Goal: Transaction & Acquisition: Purchase product/service

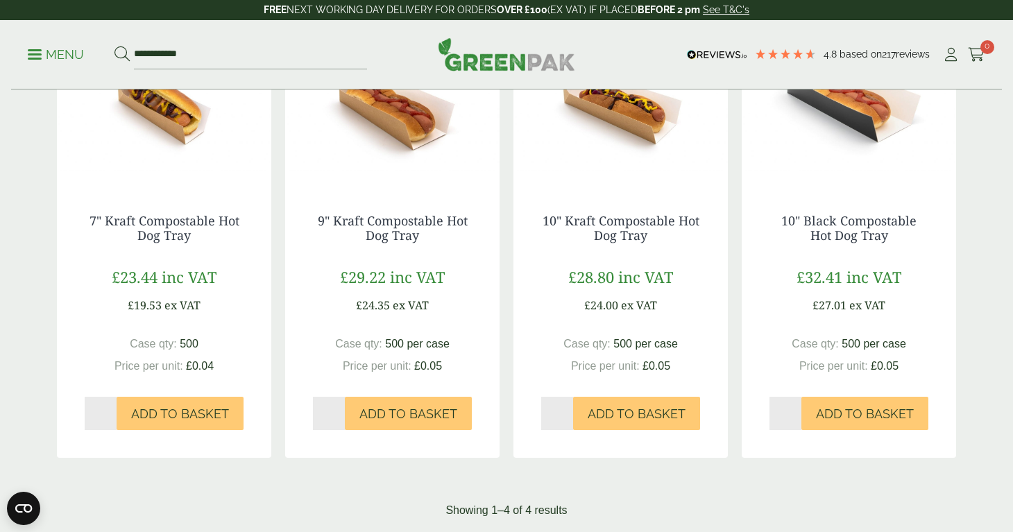
scroll to position [387, 0]
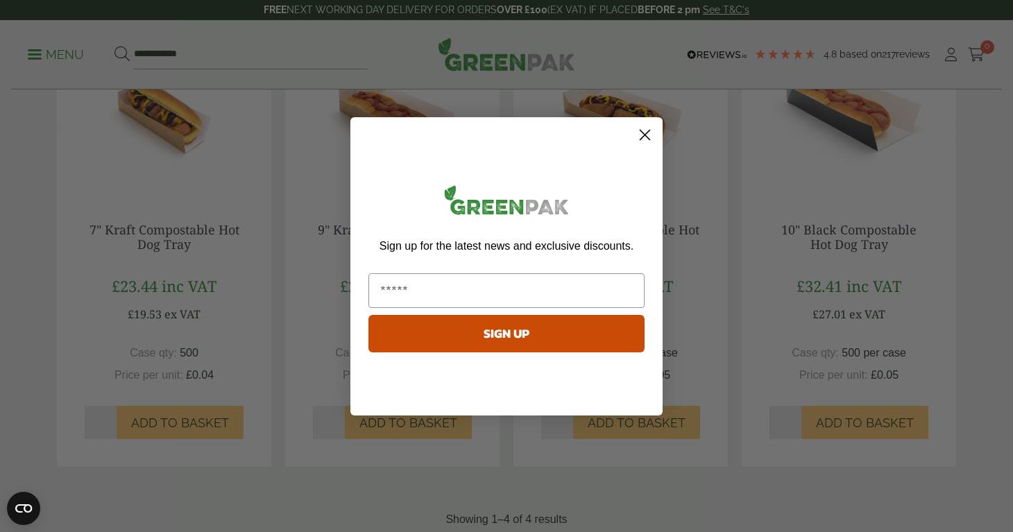
click at [640, 129] on circle "Close dialog" at bounding box center [644, 134] width 23 height 23
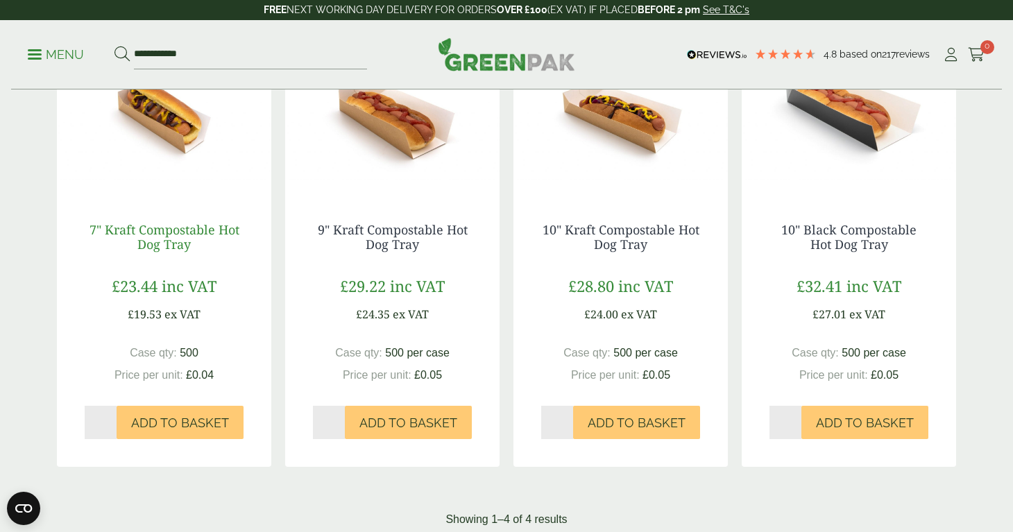
click at [160, 232] on link "7" Kraft Compostable Hot Dog Tray" at bounding box center [164, 237] width 150 height 32
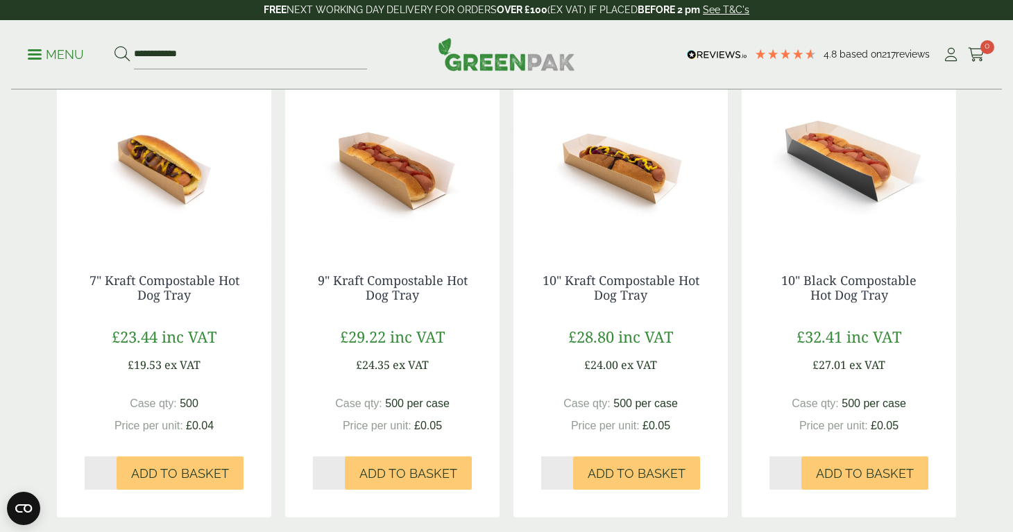
scroll to position [337, 0]
click at [181, 271] on link "7" Kraft Compostable Hot Dog Tray" at bounding box center [164, 287] width 150 height 32
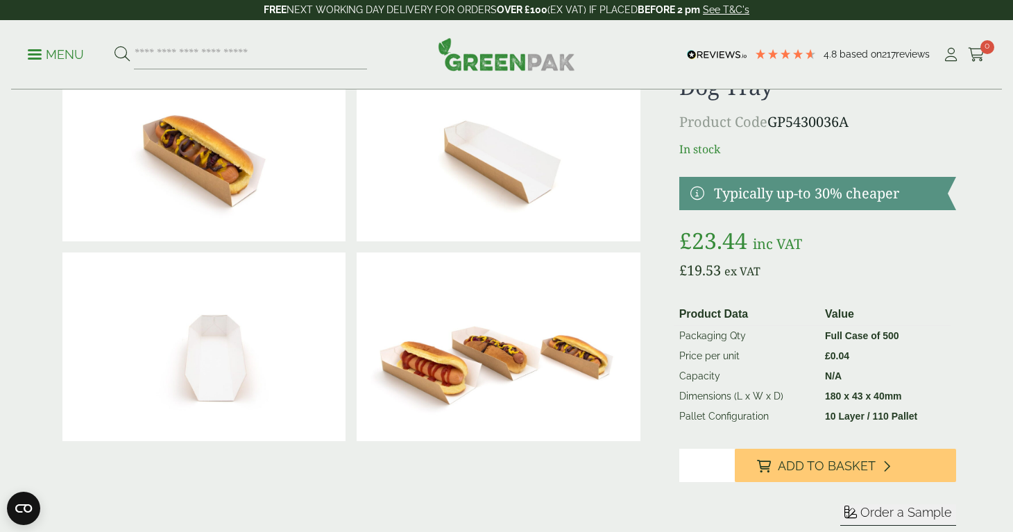
scroll to position [88, 0]
